Goal: Navigation & Orientation: Find specific page/section

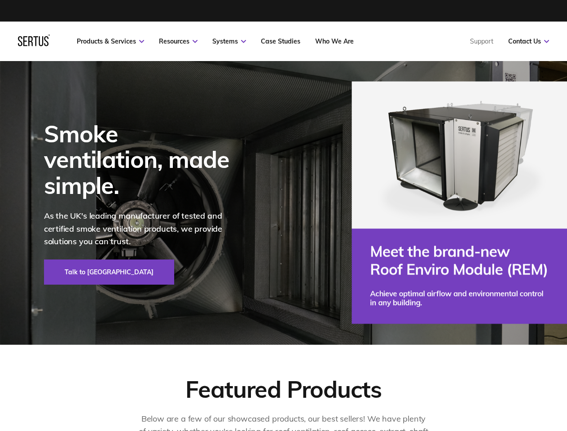
click at [34, 44] on div at bounding box center [34, 41] width 32 height 13
click at [178, 41] on link "Resources" at bounding box center [178, 41] width 39 height 8
click at [229, 41] on link "Systems" at bounding box center [229, 41] width 34 height 8
click at [529, 41] on link "Contact Us" at bounding box center [529, 41] width 41 height 8
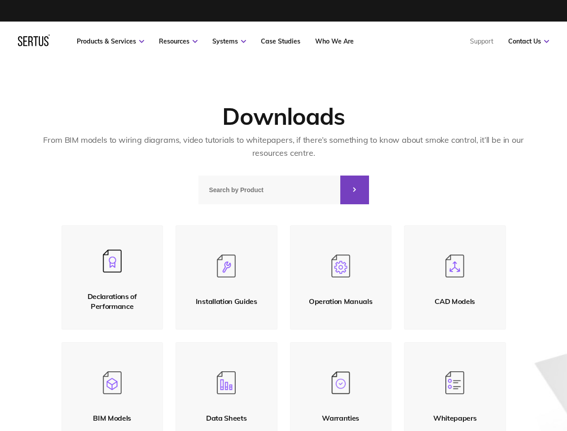
click at [178, 41] on link "Resources" at bounding box center [178, 41] width 39 height 8
click at [229, 41] on link "Systems" at bounding box center [229, 41] width 34 height 8
click at [529, 41] on link "Contact Us" at bounding box center [529, 41] width 41 height 8
